Goal: Task Accomplishment & Management: Complete application form

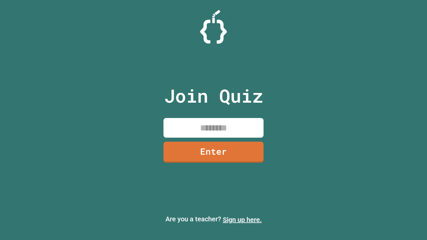
click at [242, 220] on link "Sign up here." at bounding box center [242, 220] width 39 height 8
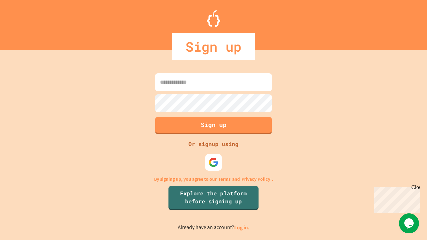
click at [242, 228] on link "Log in." at bounding box center [241, 227] width 15 height 7
